Goal: Task Accomplishment & Management: Manage account settings

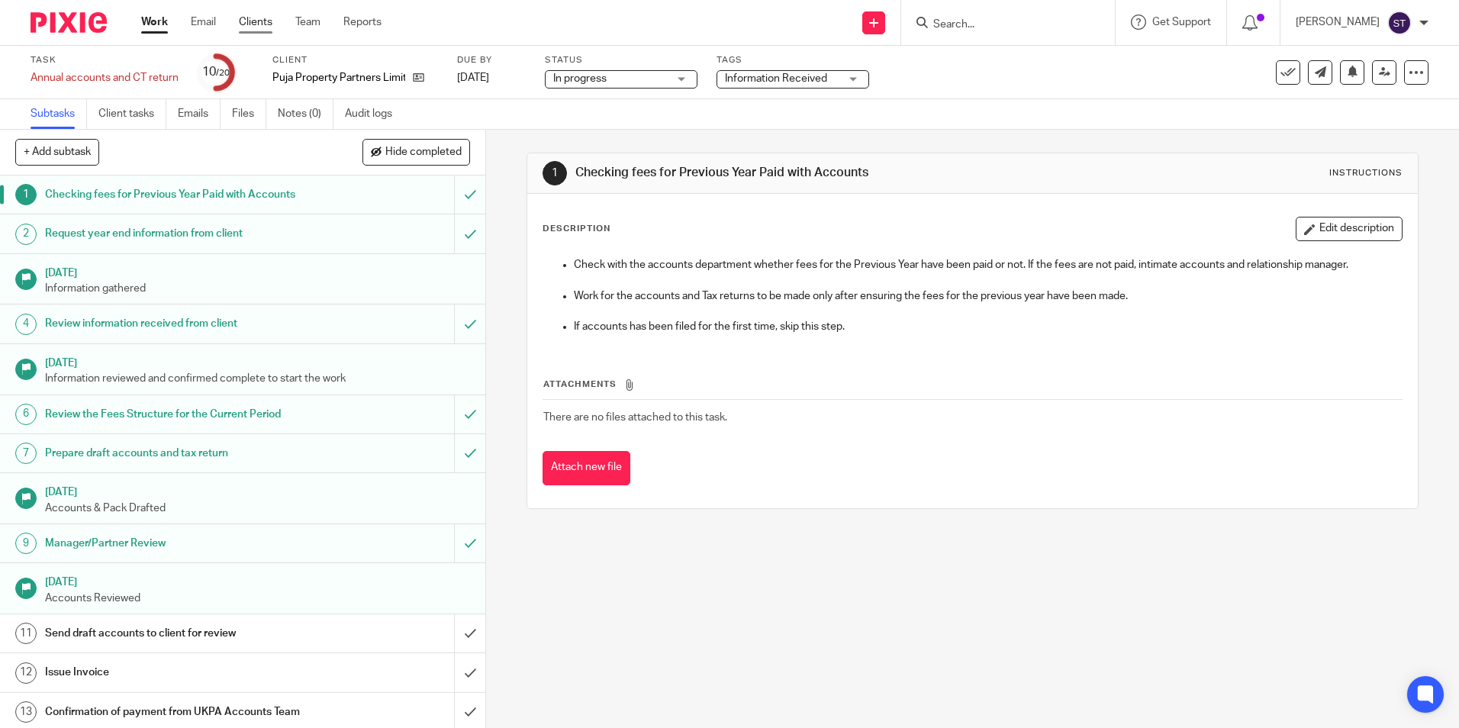
click at [252, 21] on link "Clients" at bounding box center [256, 21] width 34 height 15
click at [130, 27] on div "Work Email Clients Team Reports Work Email Clients Team Reports Settings" at bounding box center [265, 22] width 278 height 45
click at [148, 26] on link "Work" at bounding box center [154, 21] width 27 height 15
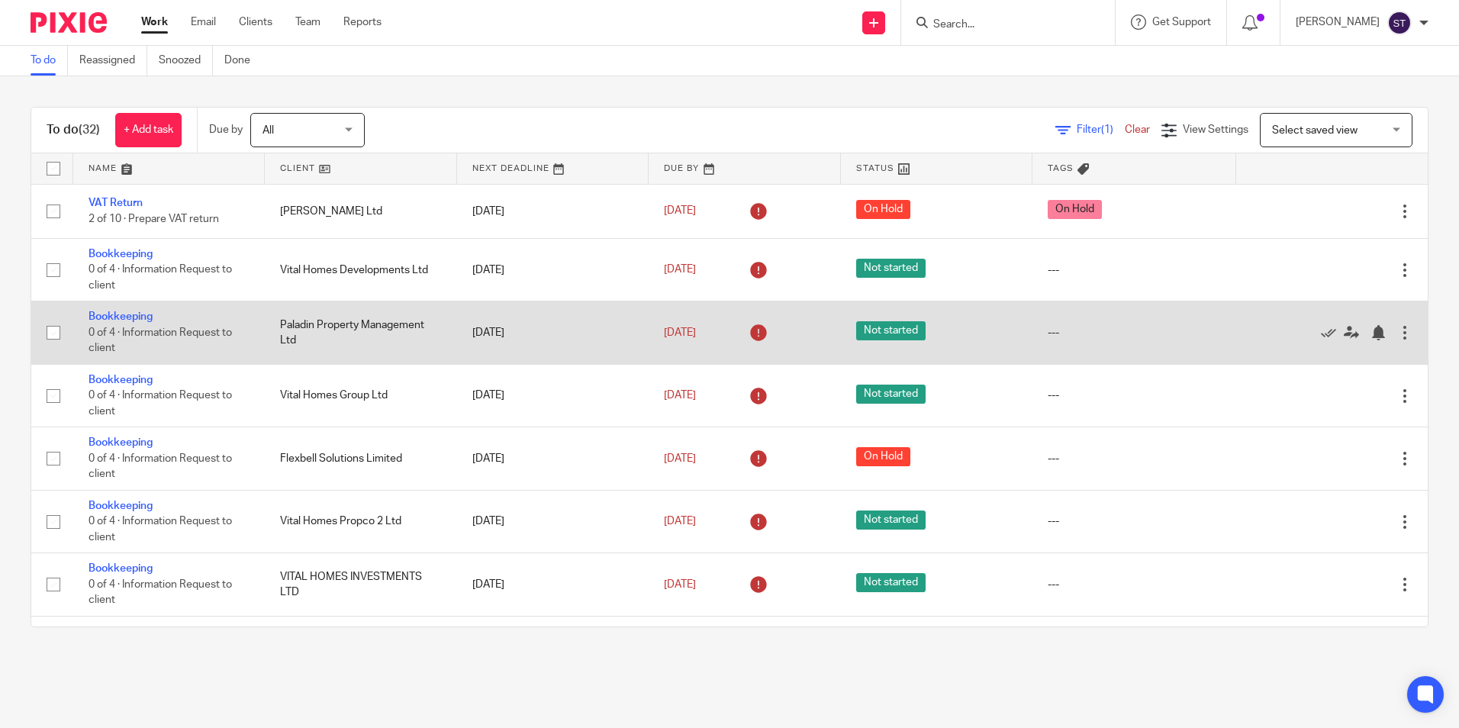
scroll to position [916, 0]
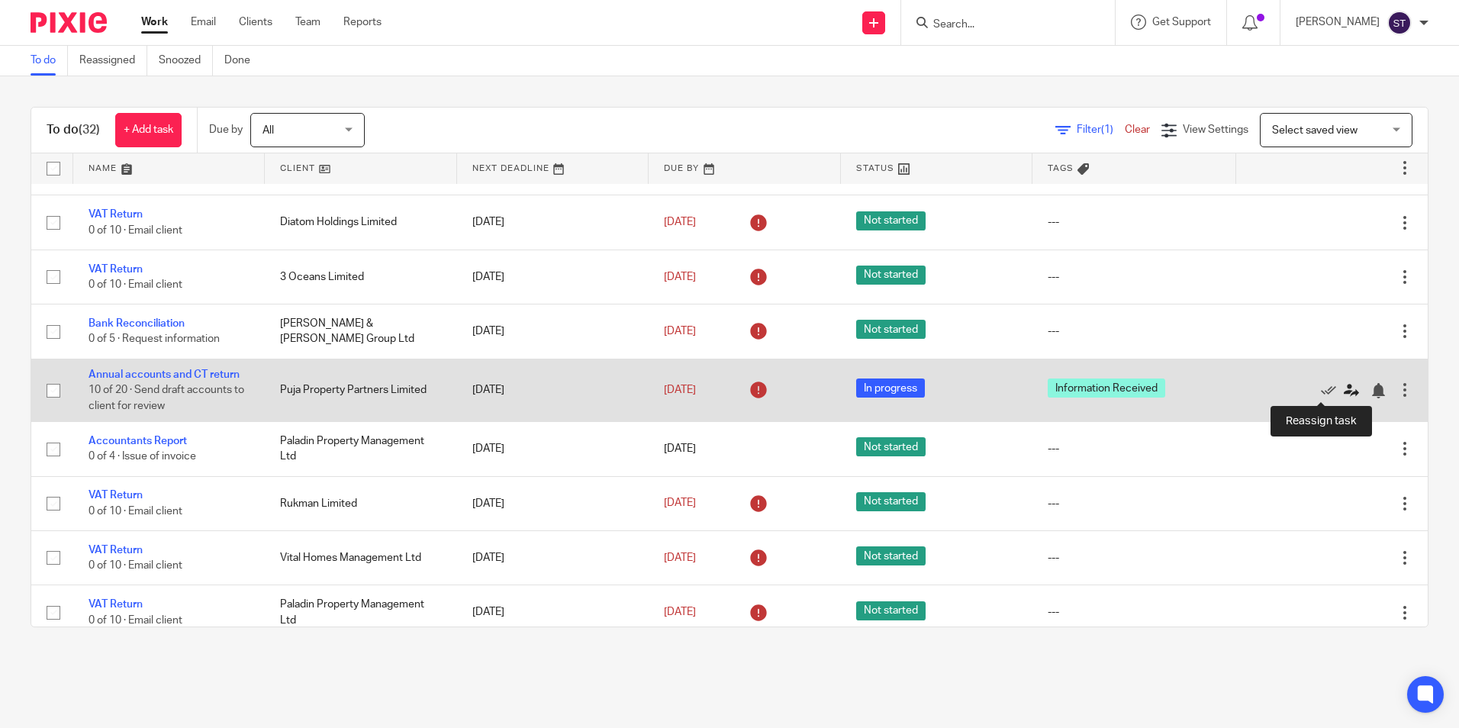
click at [1344, 390] on icon at bounding box center [1351, 390] width 15 height 15
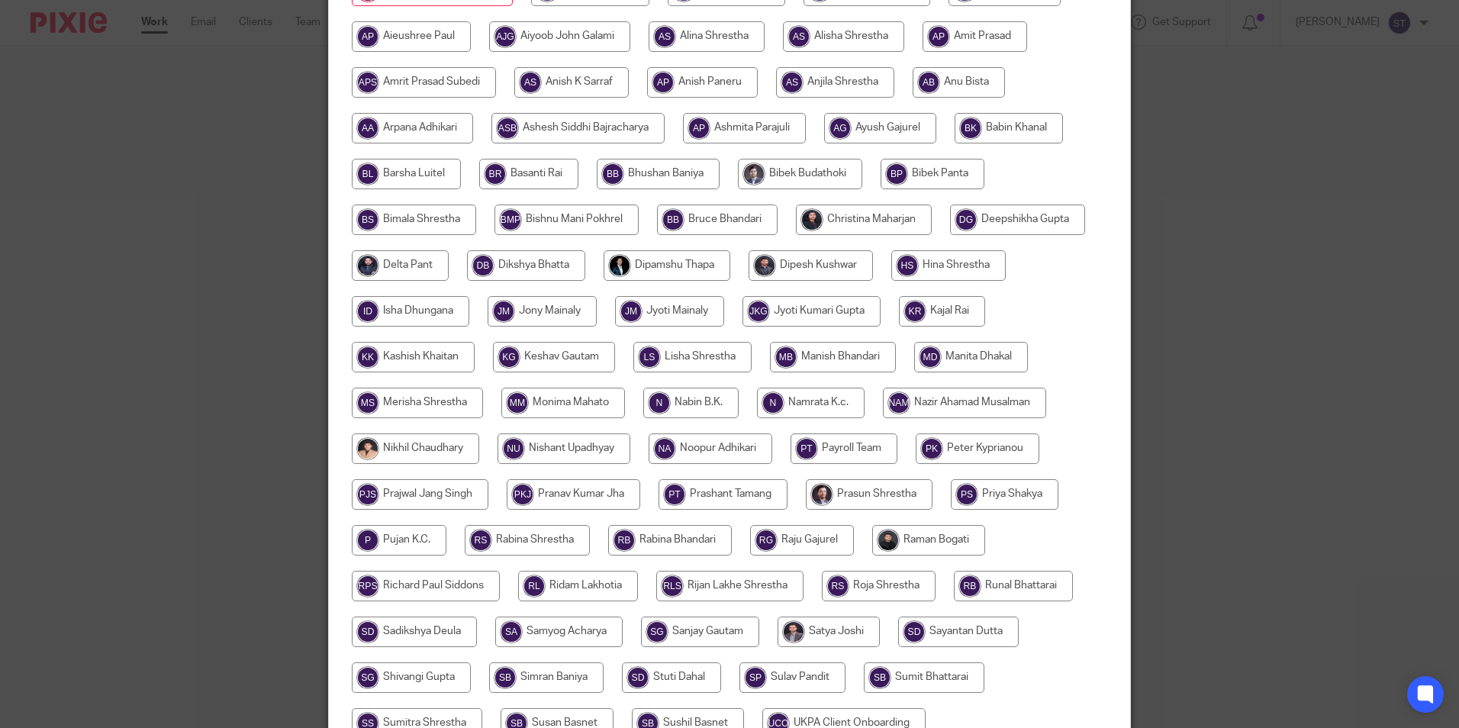
scroll to position [229, 0]
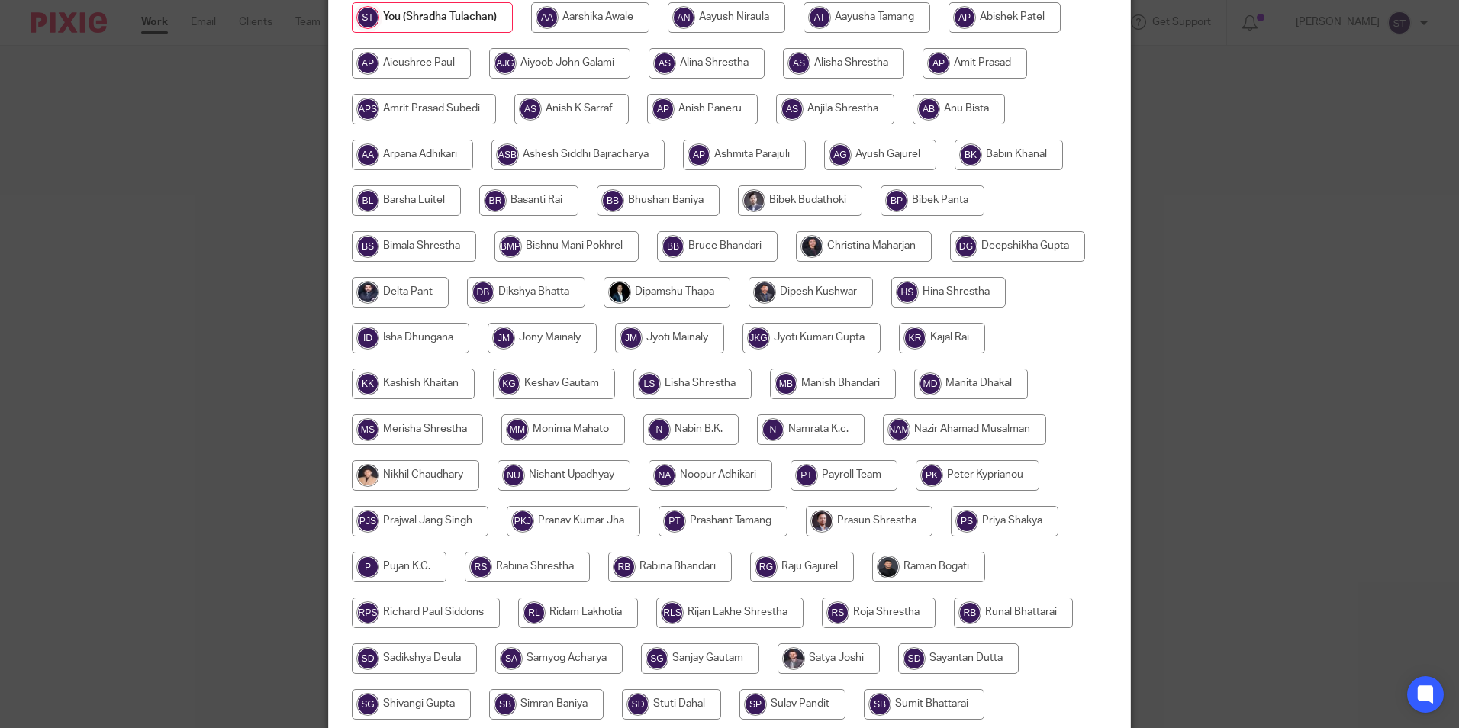
click at [865, 240] on input "radio" at bounding box center [864, 246] width 136 height 31
radio input "true"
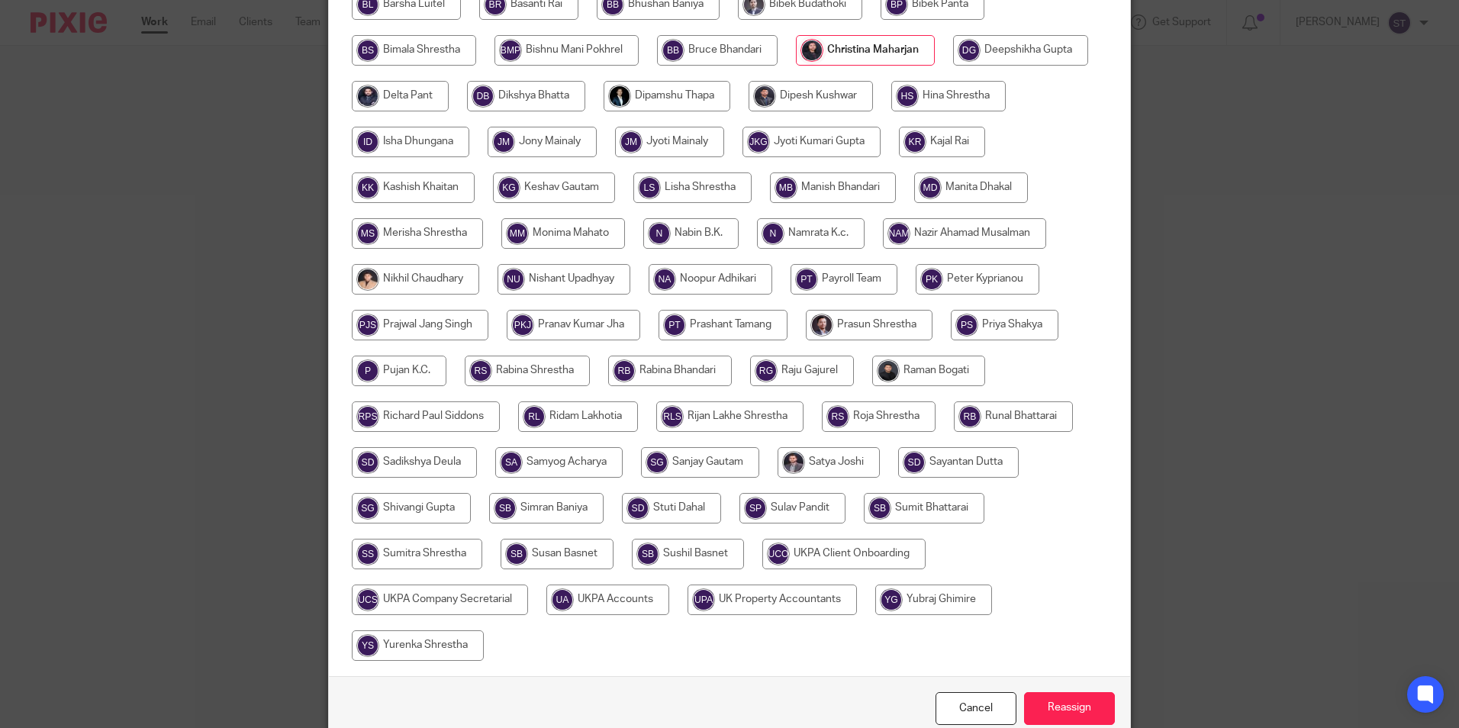
scroll to position [499, 0]
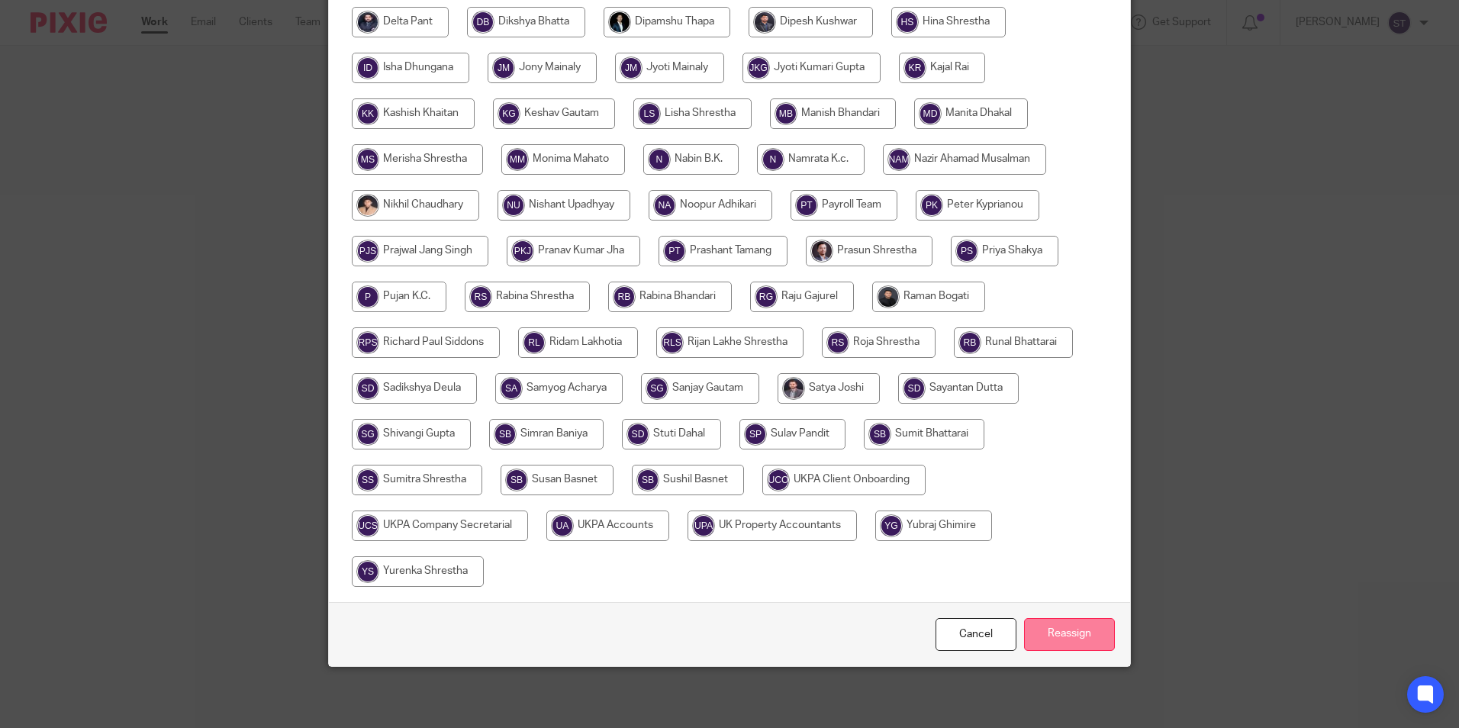
click at [1049, 637] on input "Reassign" at bounding box center [1069, 634] width 91 height 33
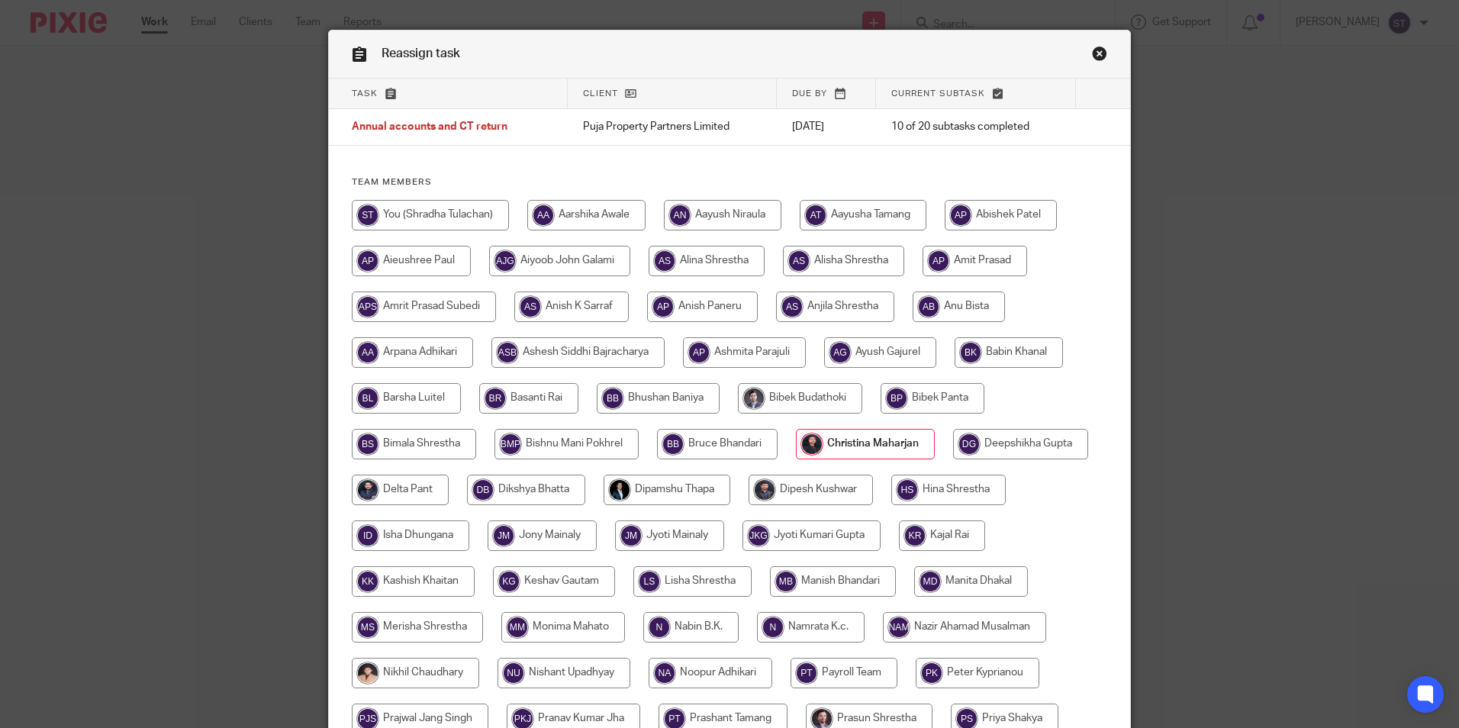
scroll to position [1, 0]
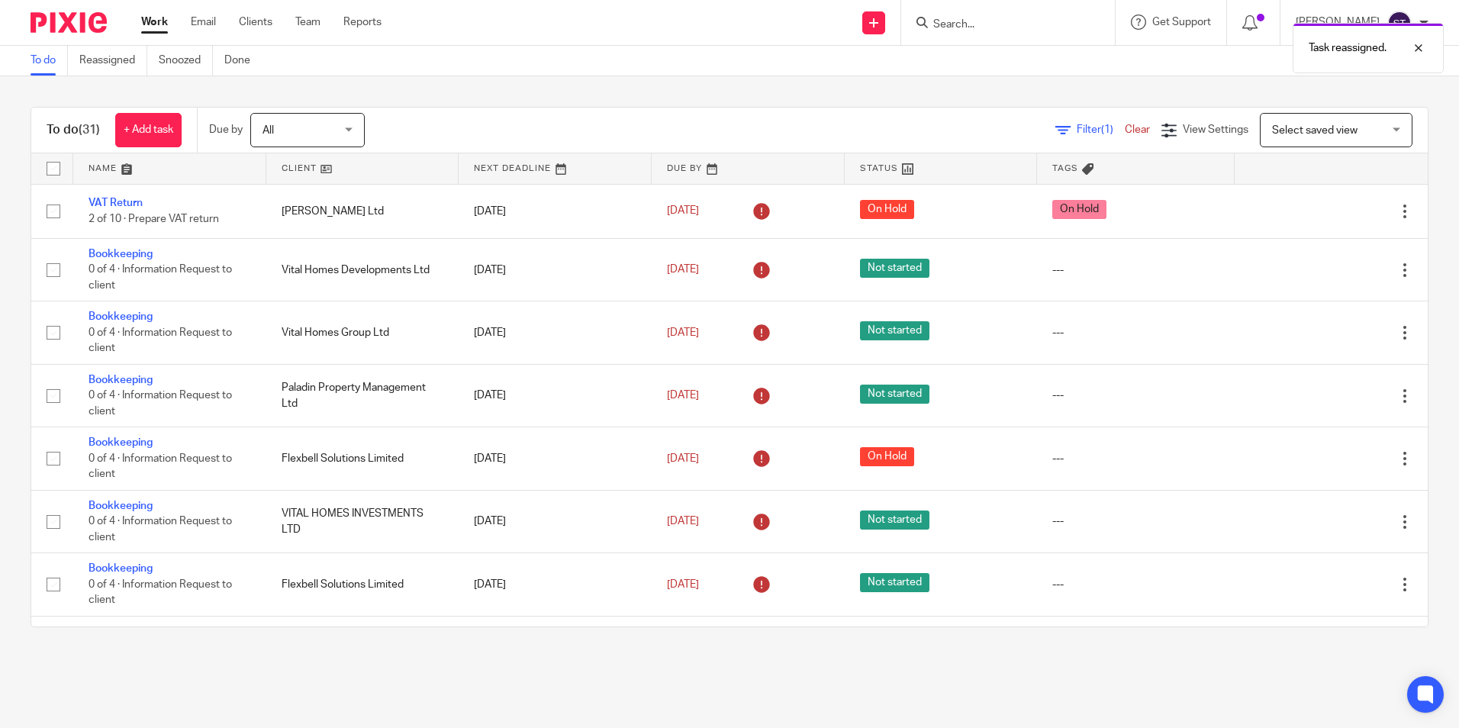
click at [999, 21] on div "Task reassigned." at bounding box center [1086, 44] width 714 height 58
click at [919, 24] on div "Task reassigned." at bounding box center [1086, 44] width 714 height 58
click at [913, 15] on div "Task reassigned." at bounding box center [1086, 44] width 714 height 58
click at [919, 18] on div "Task reassigned." at bounding box center [1086, 44] width 714 height 58
click at [939, 19] on div "Task reassigned." at bounding box center [1086, 44] width 714 height 58
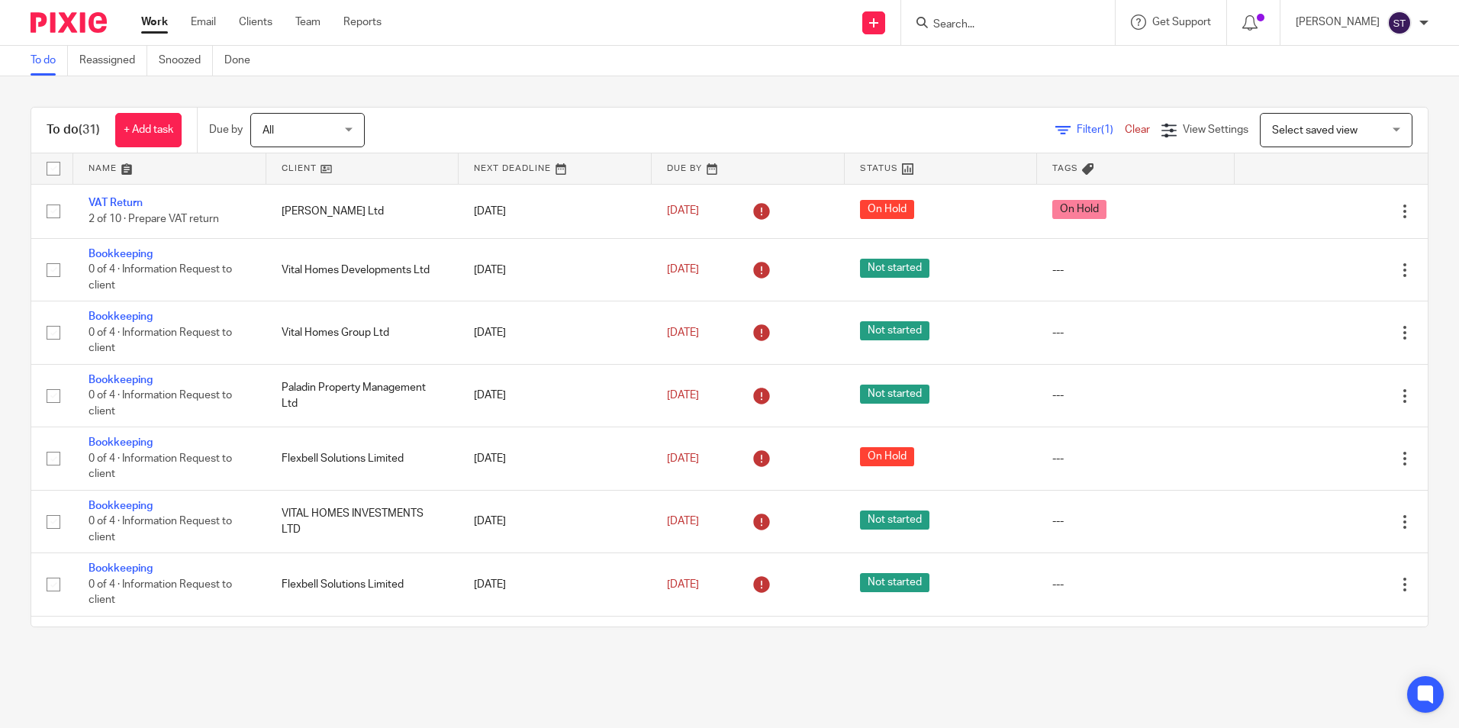
click at [924, 21] on icon at bounding box center [921, 22] width 11 height 11
click at [943, 5] on div at bounding box center [1008, 22] width 214 height 45
click at [945, 22] on input "Search" at bounding box center [1000, 25] width 137 height 14
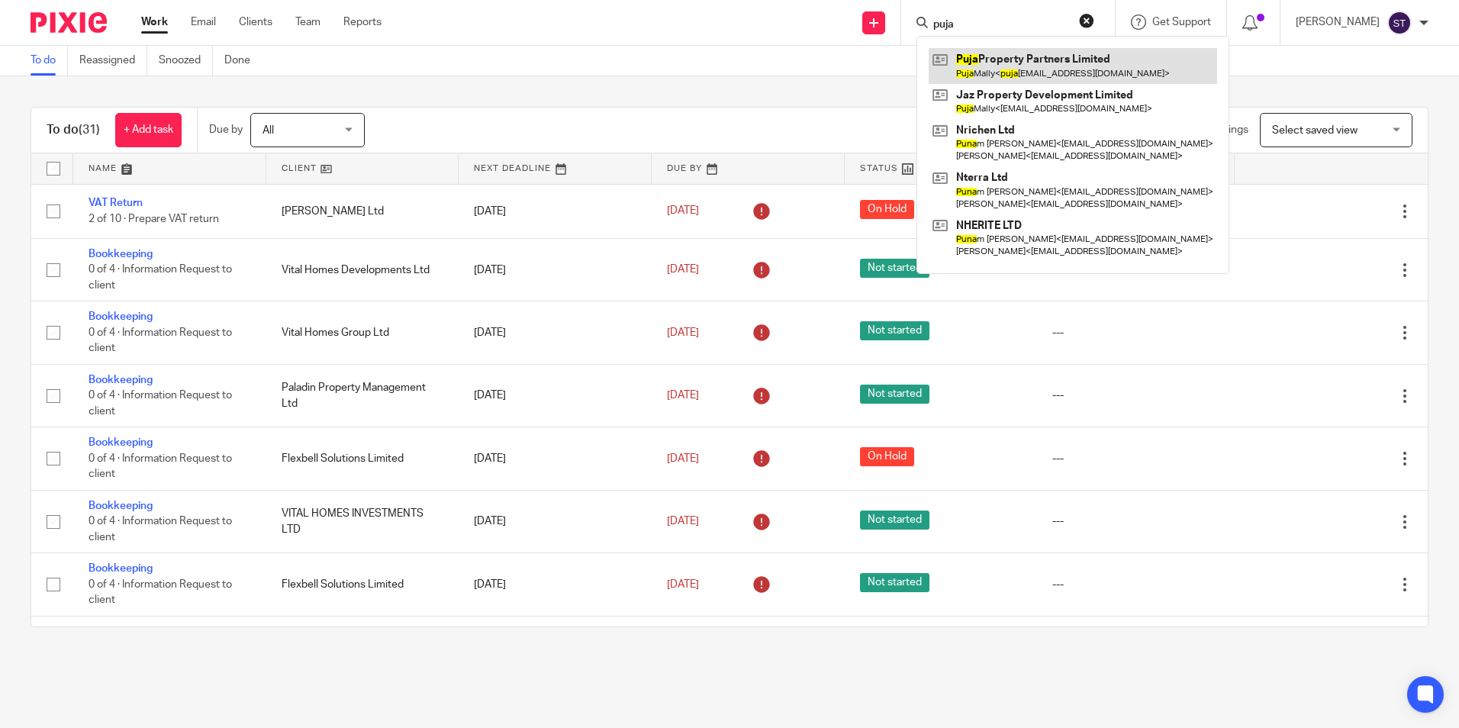
type input "puja"
click at [1006, 51] on link at bounding box center [1073, 65] width 288 height 35
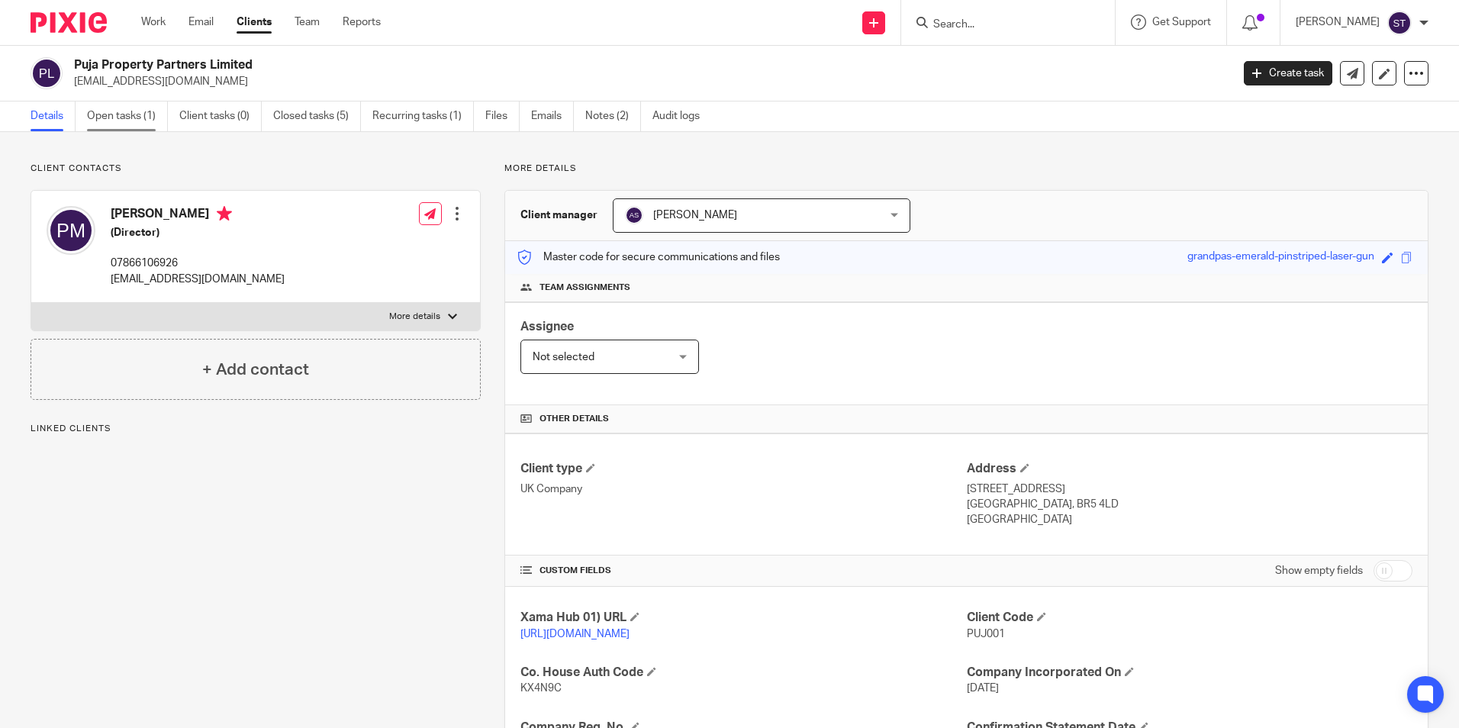
click at [138, 121] on link "Open tasks (1)" at bounding box center [127, 116] width 81 height 30
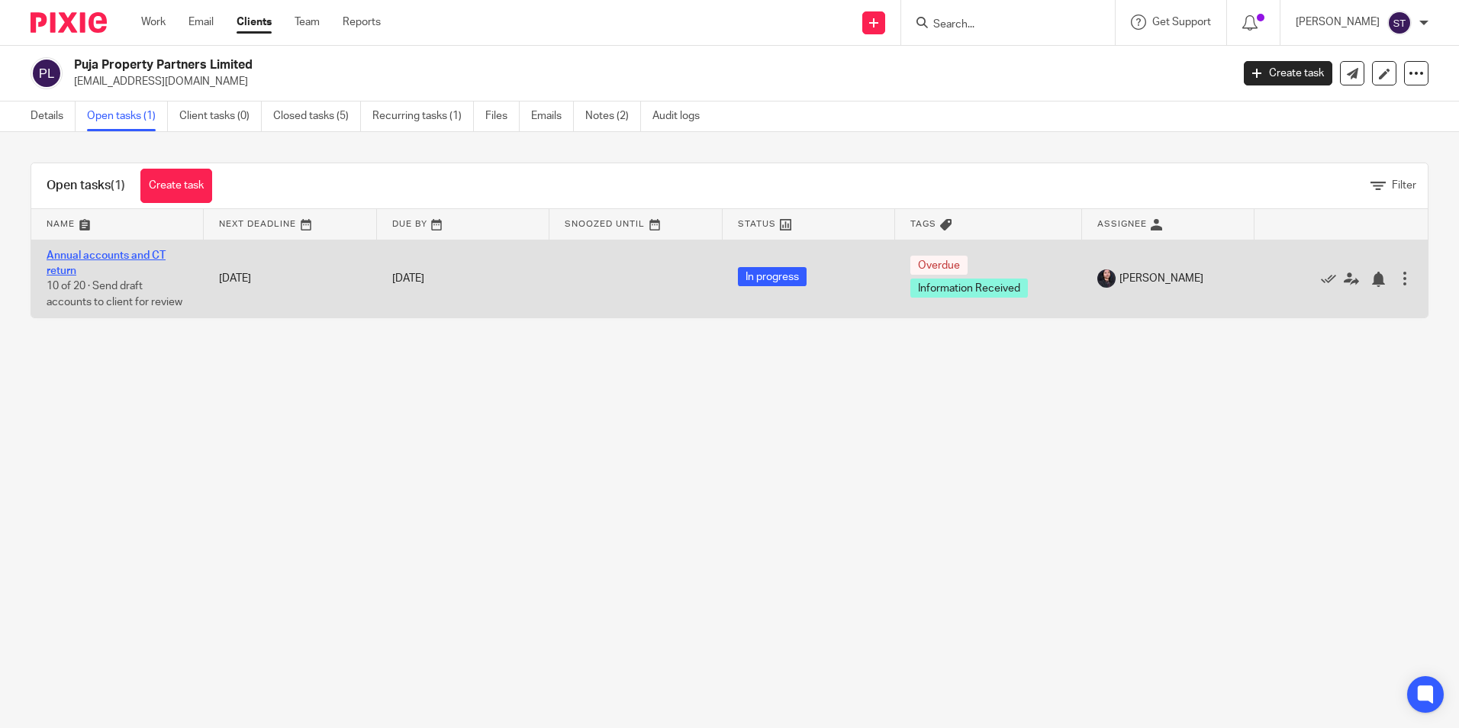
click at [88, 255] on link "Annual accounts and CT return" at bounding box center [106, 263] width 119 height 26
